Goal: Task Accomplishment & Management: Manage account settings

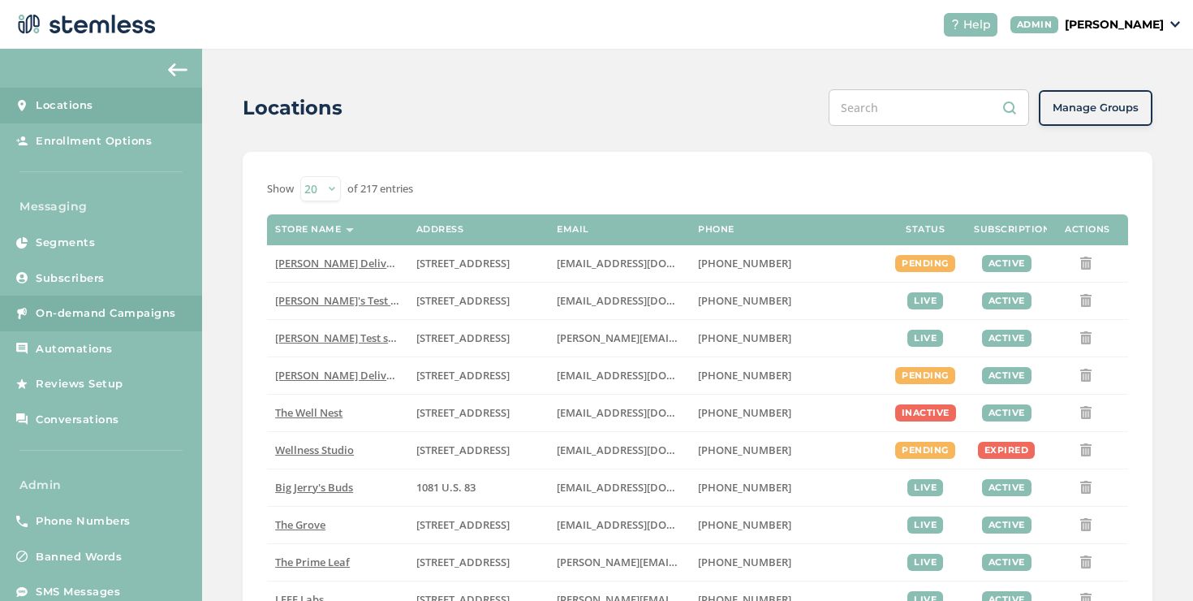
click at [165, 317] on span "On-demand Campaigns" at bounding box center [106, 313] width 140 height 16
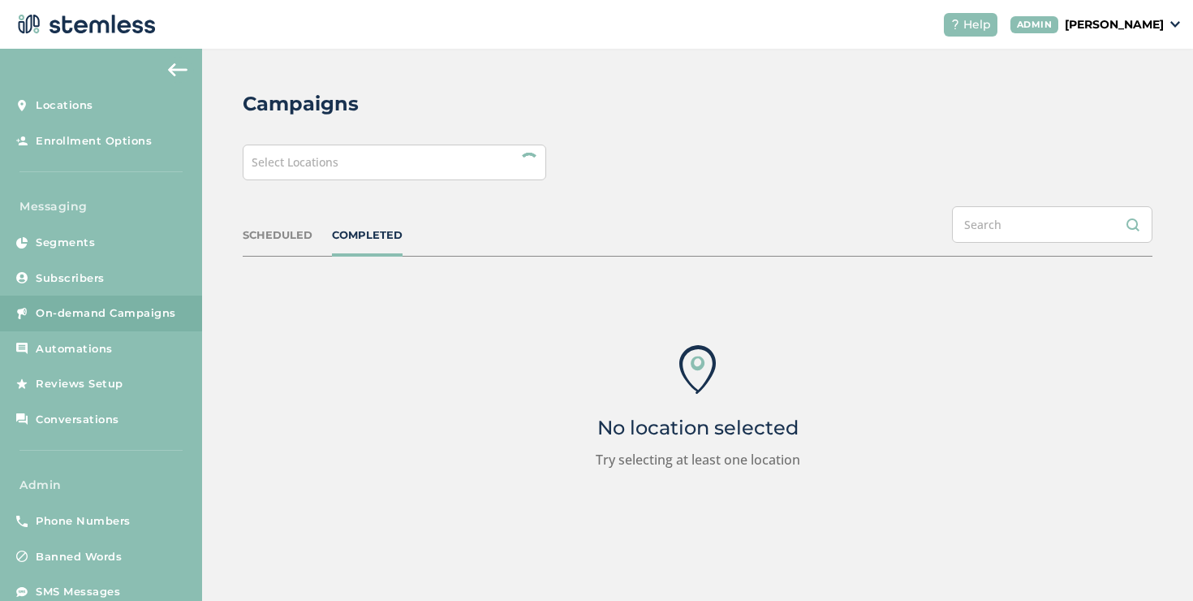
click at [342, 170] on div "Select Locations" at bounding box center [395, 162] width 304 height 36
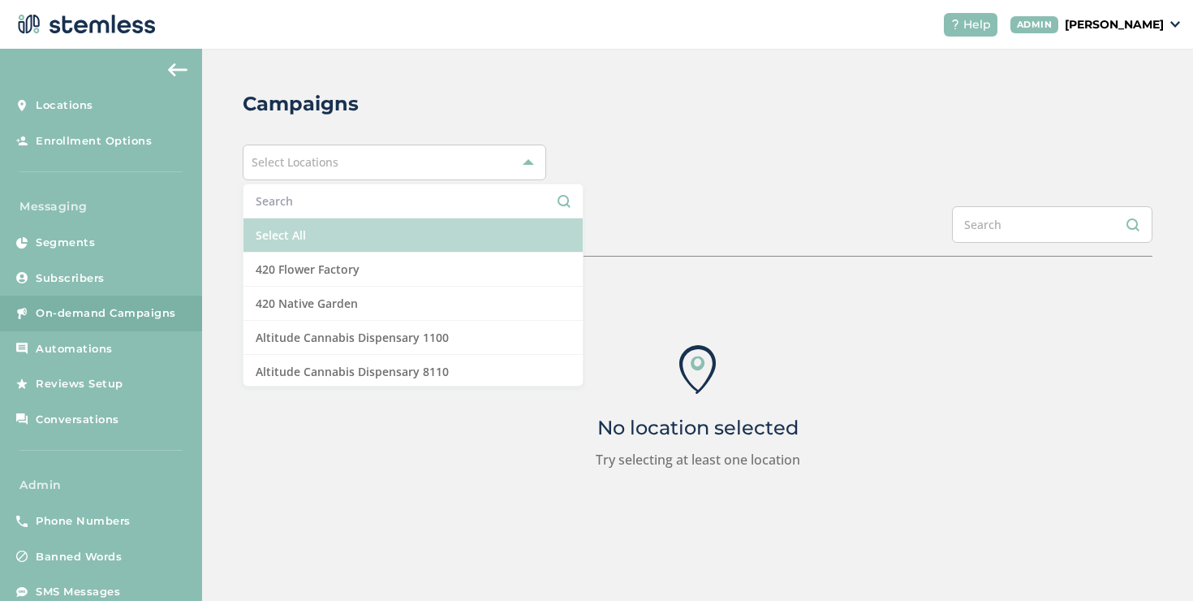
click at [301, 236] on li "Select All" at bounding box center [412, 235] width 339 height 34
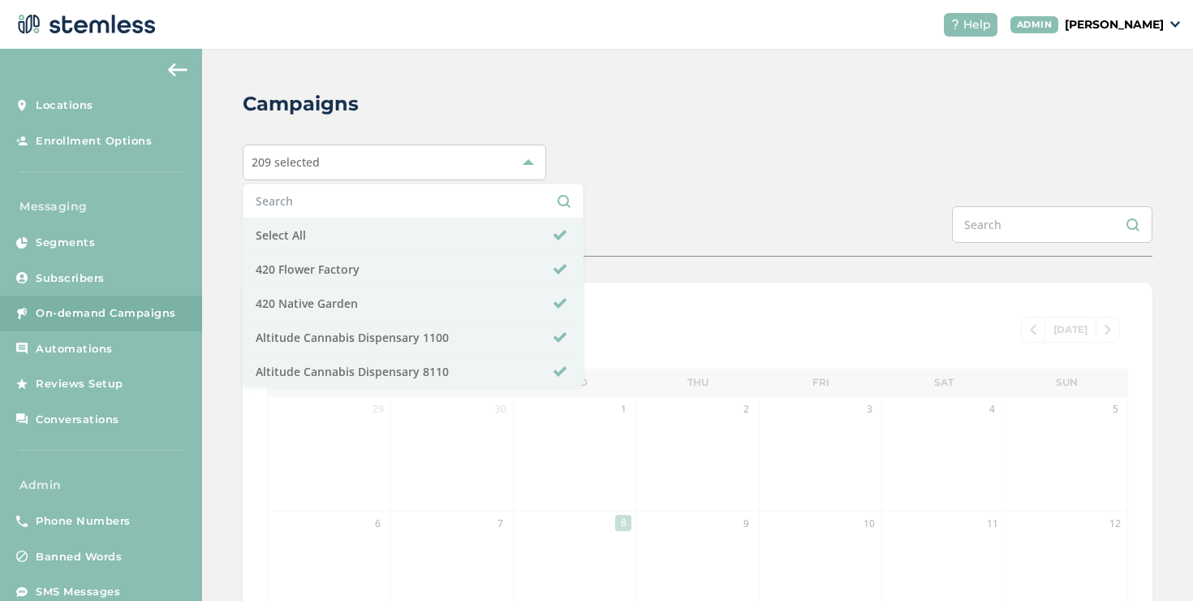
click at [622, 213] on div "SCHEDULED COMPLETED" at bounding box center [698, 231] width 910 height 50
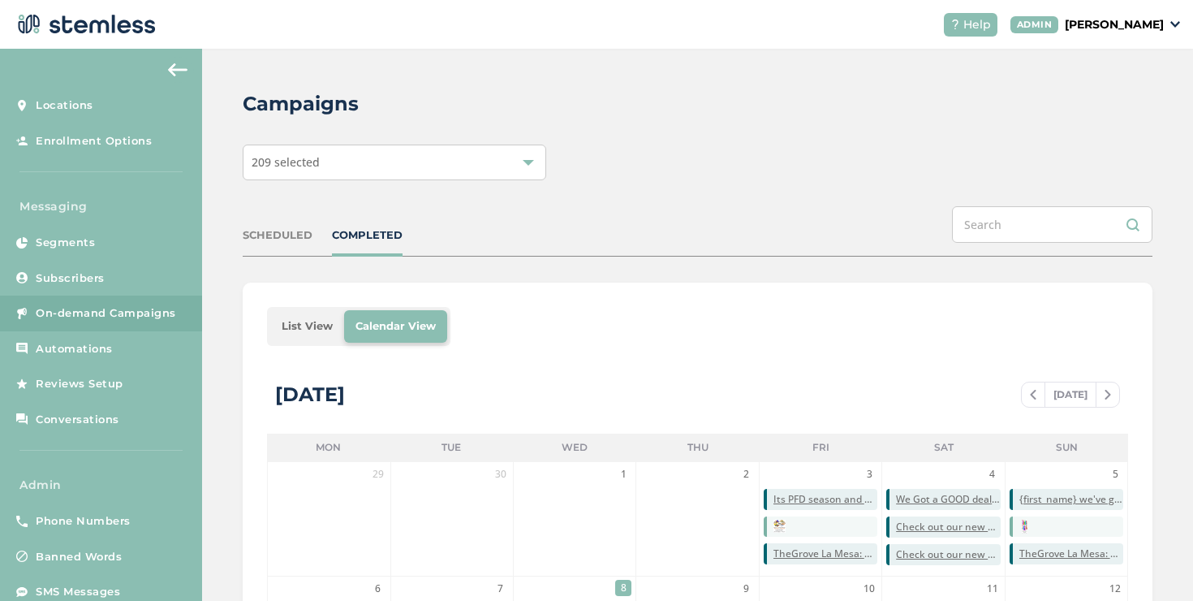
click at [295, 330] on li "List View" at bounding box center [307, 326] width 74 height 32
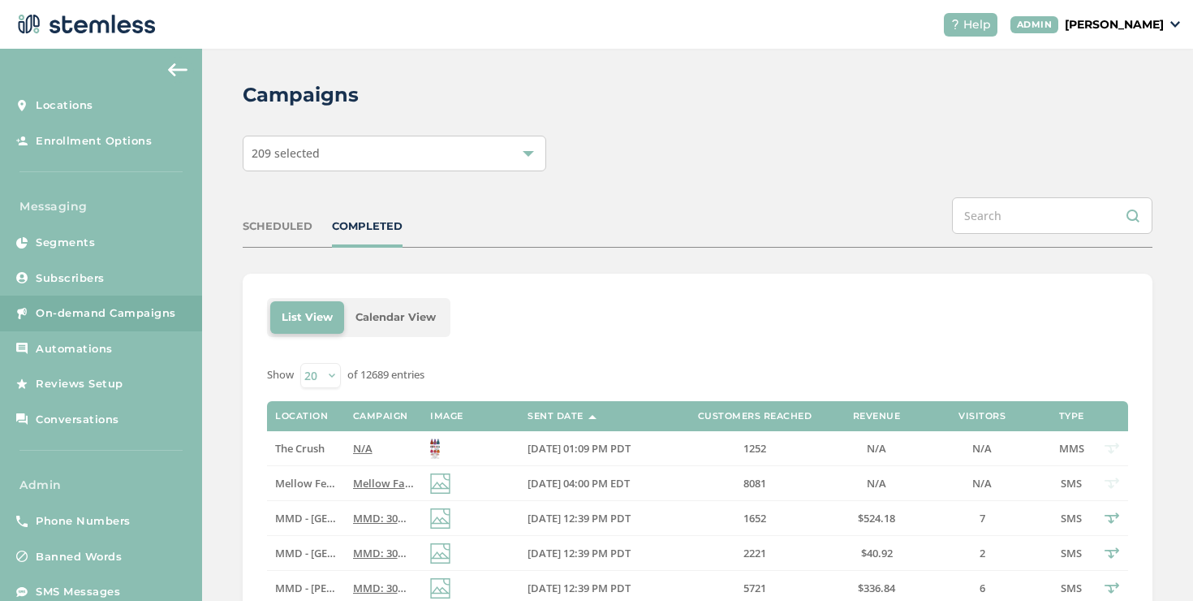
scroll to position [10, 0]
click at [368, 442] on label "N/A" at bounding box center [383, 448] width 61 height 14
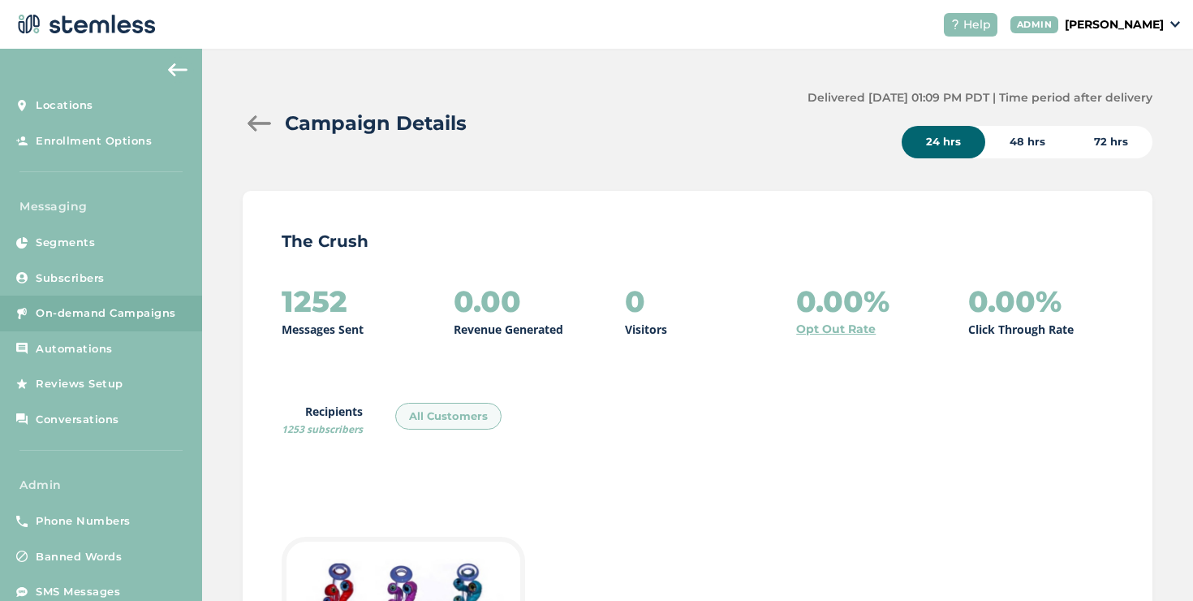
click at [260, 127] on div at bounding box center [259, 123] width 32 height 16
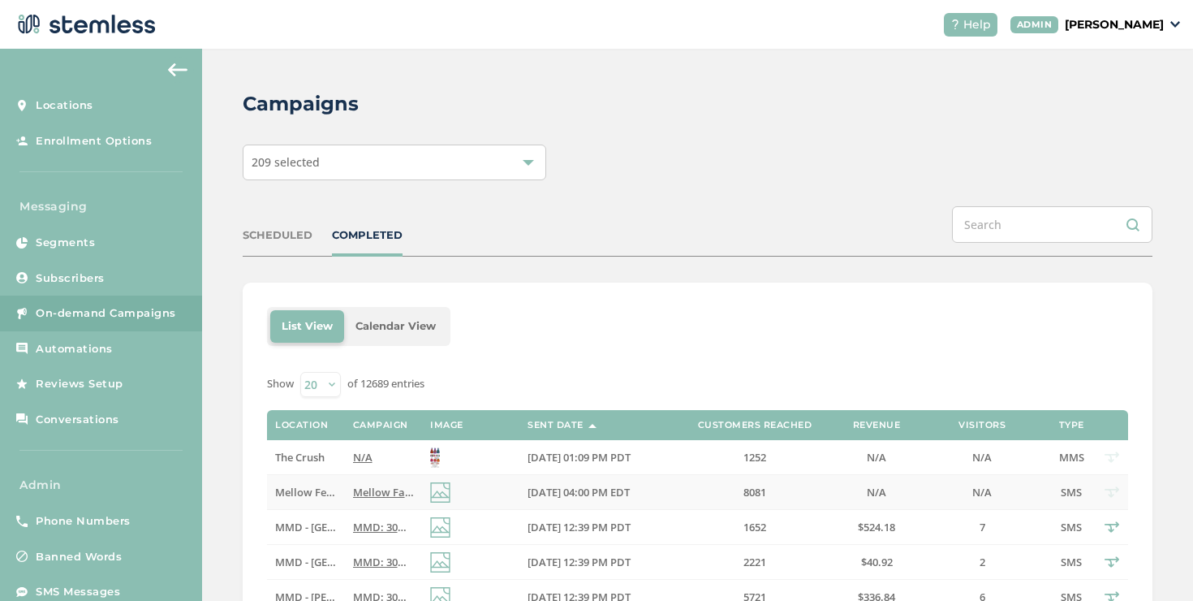
click at [519, 492] on td "[DATE] 04:00 PM EDT" at bounding box center [596, 492] width 154 height 35
